Goal: Find specific page/section: Find specific page/section

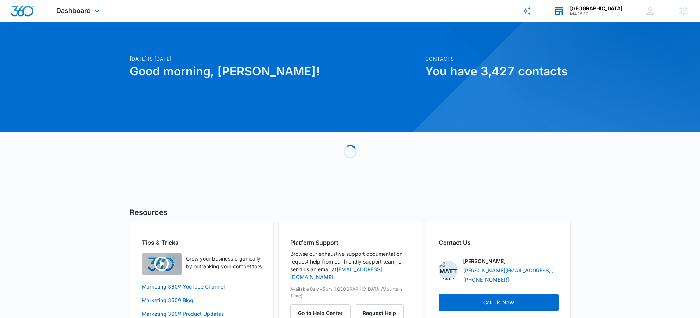
click at [583, 8] on div "Oxford Performing Arts Center" at bounding box center [596, 9] width 53 height 6
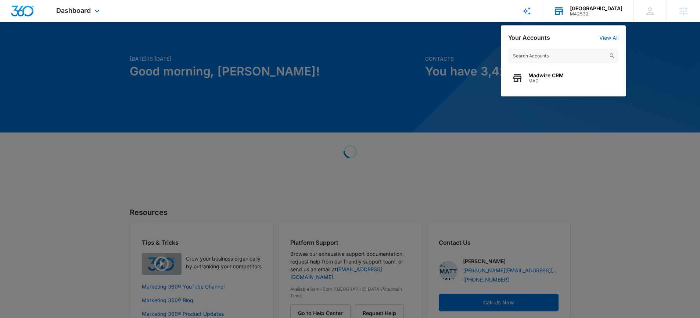
click at [536, 53] on input "text" at bounding box center [563, 56] width 110 height 15
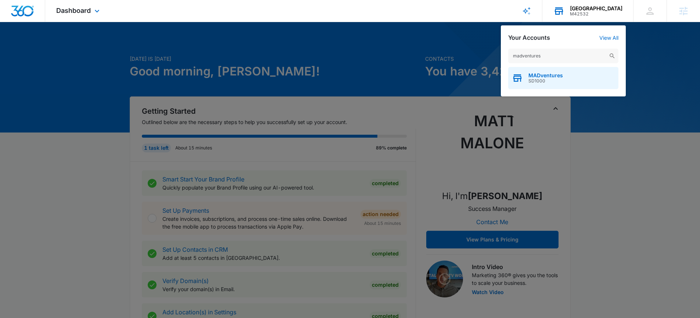
type input "madventures"
click at [529, 81] on span "SD1000" at bounding box center [546, 80] width 35 height 5
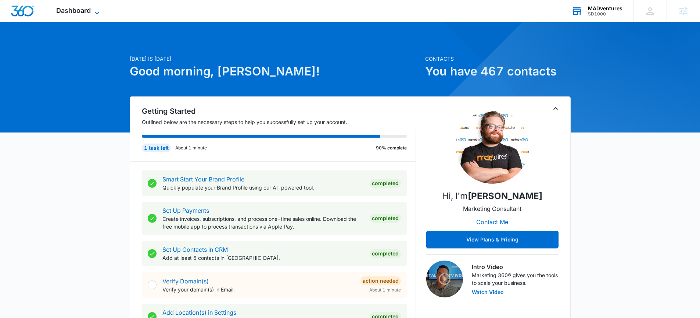
click at [95, 11] on icon at bounding box center [97, 12] width 9 height 9
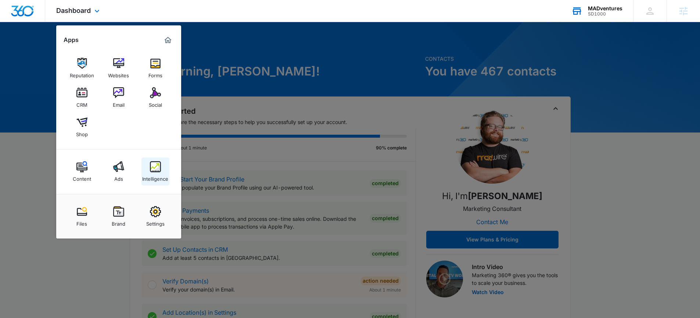
click at [158, 171] on img at bounding box center [155, 166] width 11 height 11
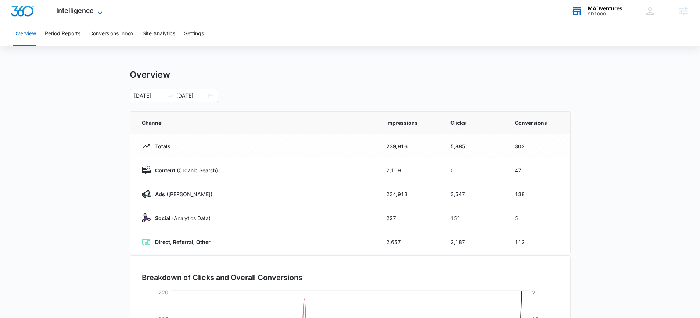
click at [99, 10] on icon at bounding box center [100, 12] width 9 height 9
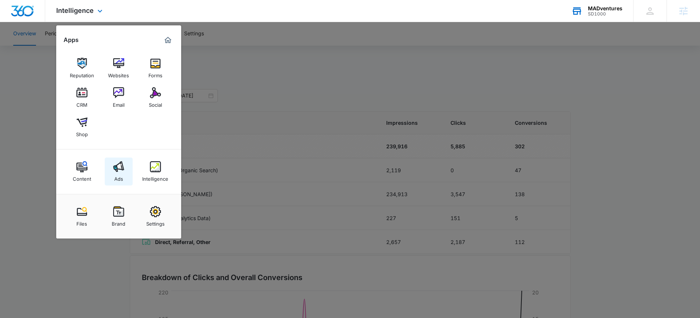
click at [114, 164] on img at bounding box center [118, 166] width 11 height 11
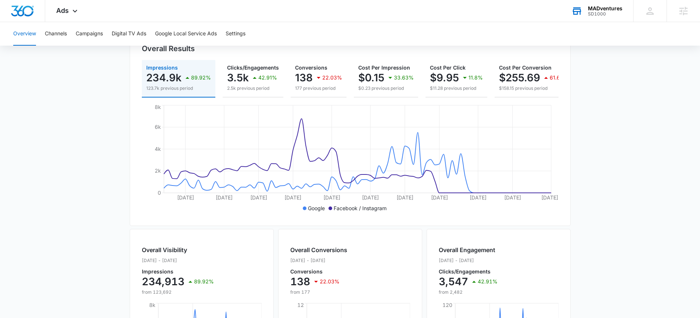
scroll to position [136, 0]
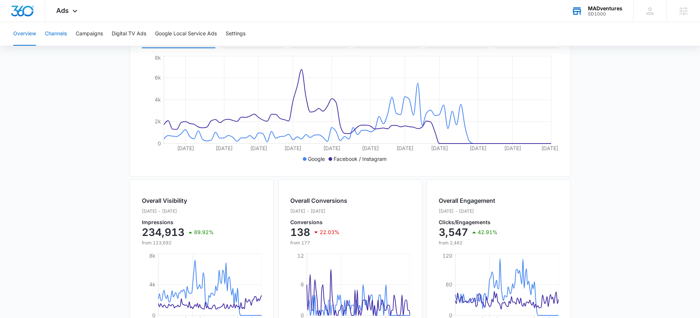
click at [57, 37] on button "Channels" at bounding box center [56, 34] width 22 height 24
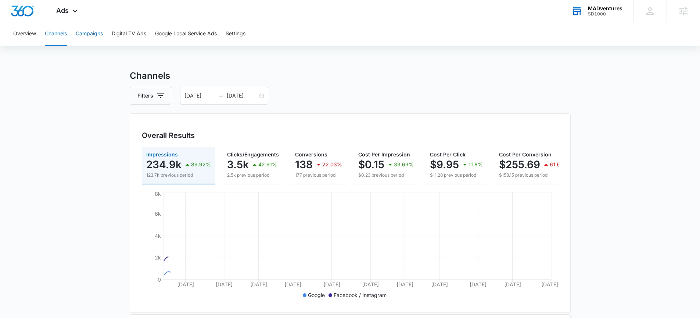
click at [93, 35] on button "Campaigns" at bounding box center [89, 34] width 27 height 24
